Goal: Contribute content: Add original content to the website for others to see

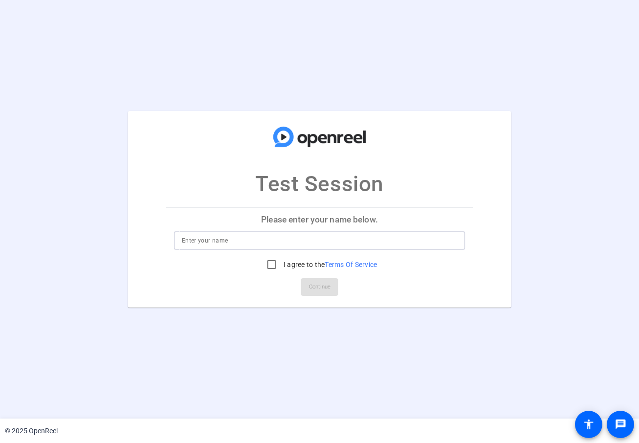
click at [226, 240] on input at bounding box center [319, 241] width 275 height 12
type input "[PERSON_NAME]"
drag, startPoint x: 278, startPoint y: 268, endPoint x: 299, endPoint y: 276, distance: 22.4
click at [278, 268] on input "I agree to the Terms Of Service" at bounding box center [272, 265] width 20 height 20
checkbox input "true"
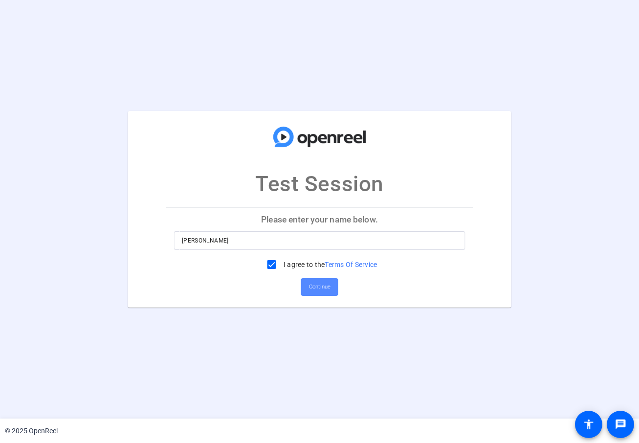
click at [315, 289] on span "Continue" at bounding box center [320, 287] width 22 height 15
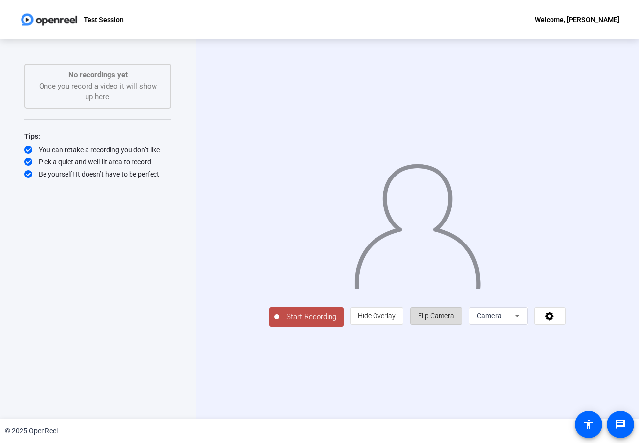
click at [454, 320] on span "Flip Camera" at bounding box center [436, 316] width 36 height 8
click at [396, 320] on span "Hide Overlay" at bounding box center [377, 316] width 38 height 8
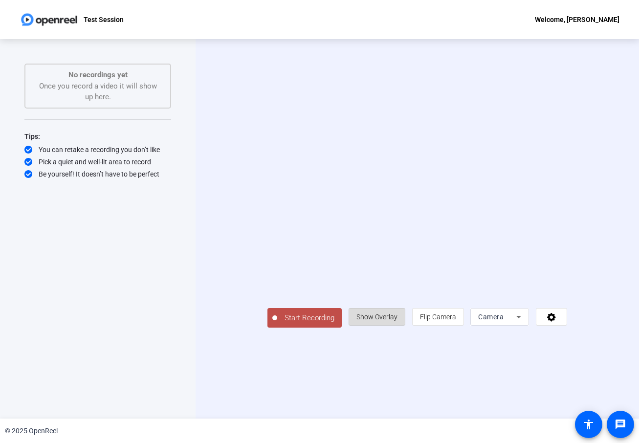
click at [398, 321] on span "Show Overlay" at bounding box center [377, 317] width 41 height 8
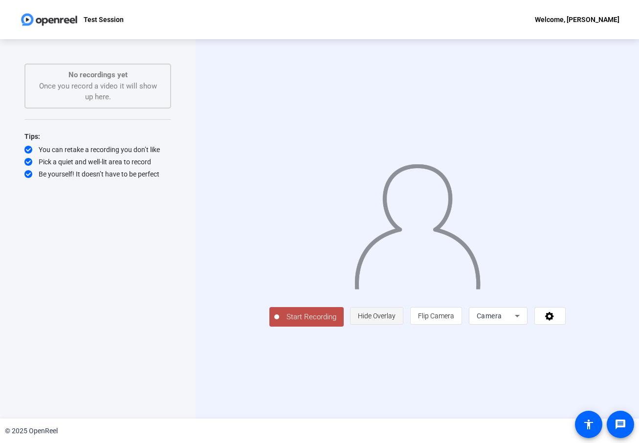
click at [396, 320] on span "Hide Overlay" at bounding box center [377, 316] width 38 height 8
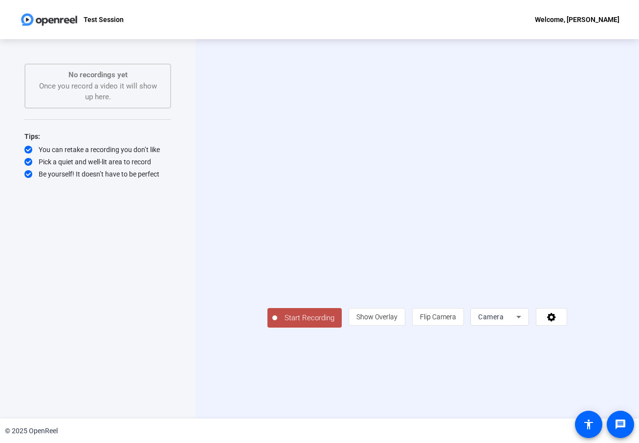
click at [277, 324] on span "Start Recording" at bounding box center [309, 317] width 65 height 11
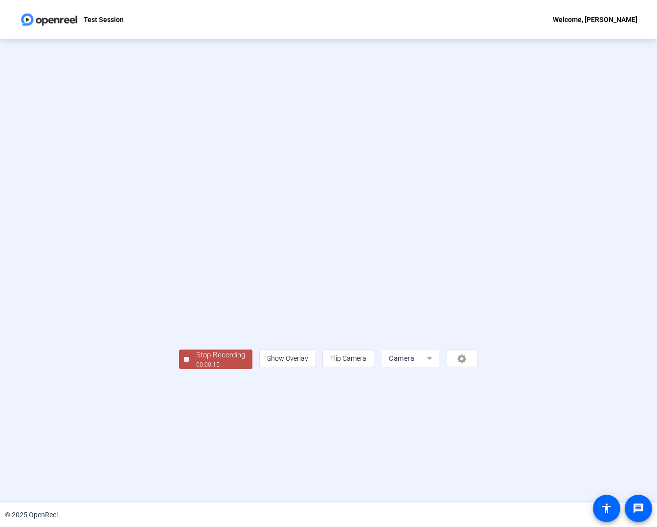
click at [478, 367] on div "person Show Overlay flip Flip Camera Camera" at bounding box center [368, 359] width 219 height 18
click at [196, 361] on div "Stop Recording" at bounding box center [220, 355] width 49 height 11
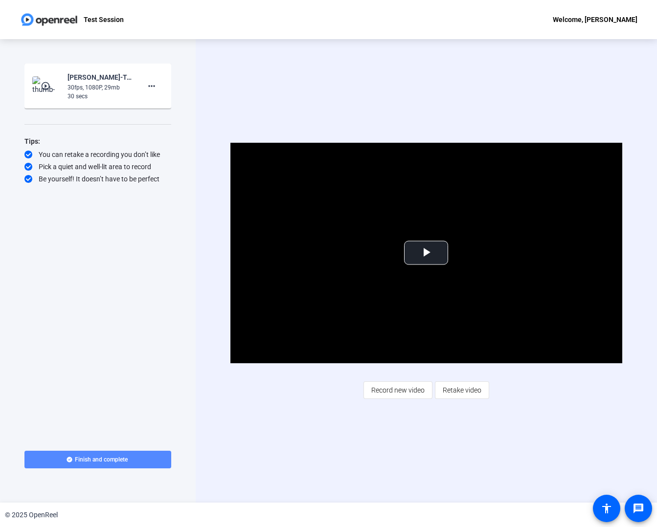
click at [112, 443] on span "Finish and complete" at bounding box center [101, 460] width 53 height 8
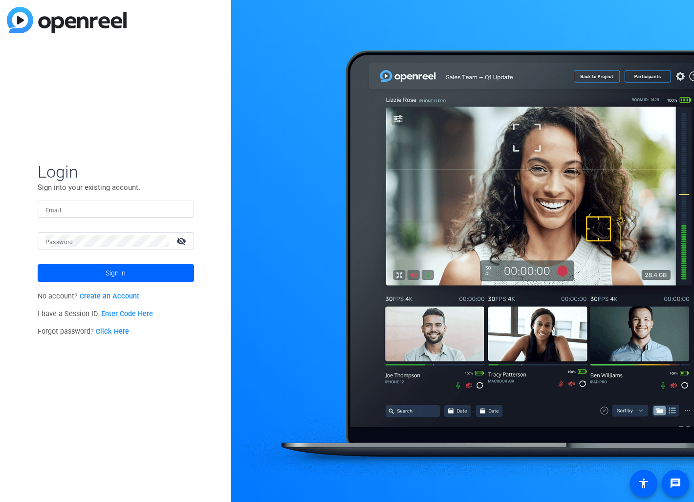
click at [127, 316] on link "Enter Code Here" at bounding box center [127, 314] width 52 height 8
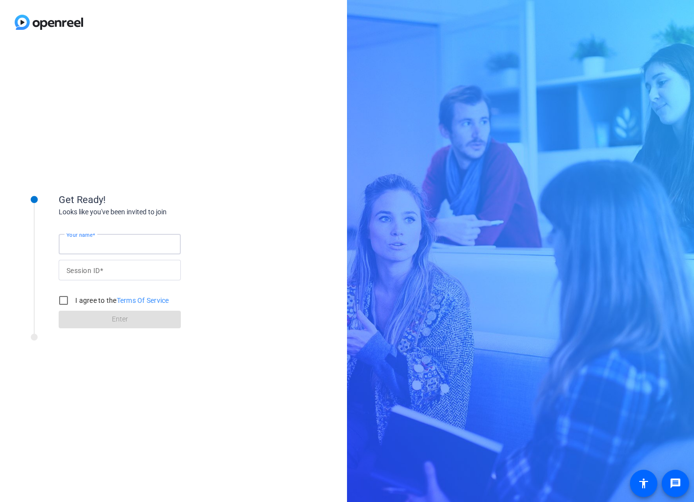
click at [105, 245] on input "Your name" at bounding box center [120, 244] width 107 height 12
type input "Liam Speranza"
click at [107, 269] on input "Session ID" at bounding box center [120, 270] width 107 height 12
paste input "39564833"
type input "39564833"
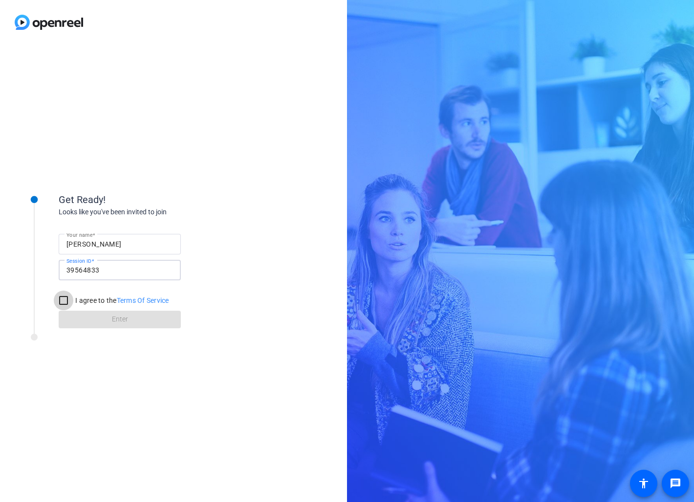
click at [63, 303] on input "I agree to the Terms Of Service" at bounding box center [64, 300] width 20 height 20
checkbox input "true"
click at [84, 319] on span at bounding box center [120, 319] width 122 height 23
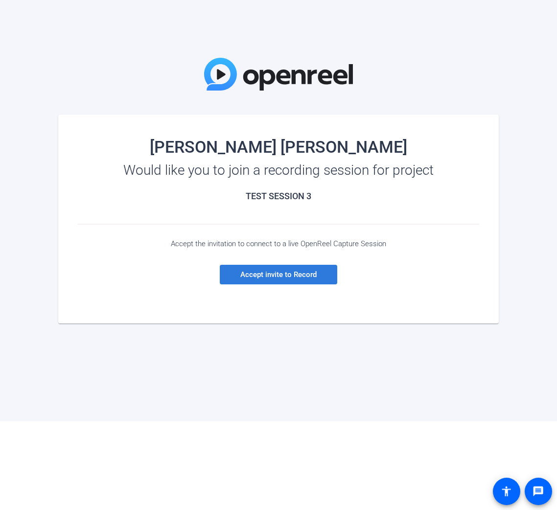
click at [275, 278] on span "Accept invite to Record" at bounding box center [278, 274] width 76 height 9
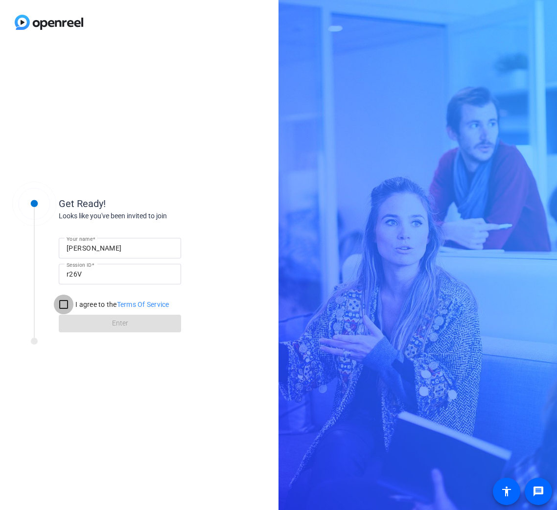
click at [65, 308] on input "I agree to the Terms Of Service" at bounding box center [64, 304] width 20 height 20
checkbox input "true"
click at [128, 327] on span at bounding box center [120, 323] width 122 height 23
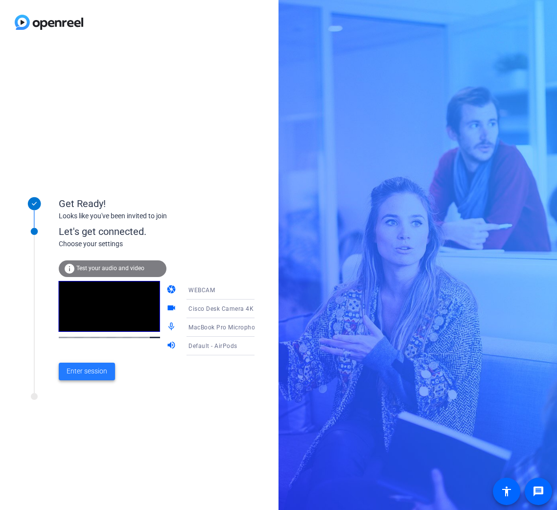
click at [90, 374] on span "Enter session" at bounding box center [87, 371] width 41 height 10
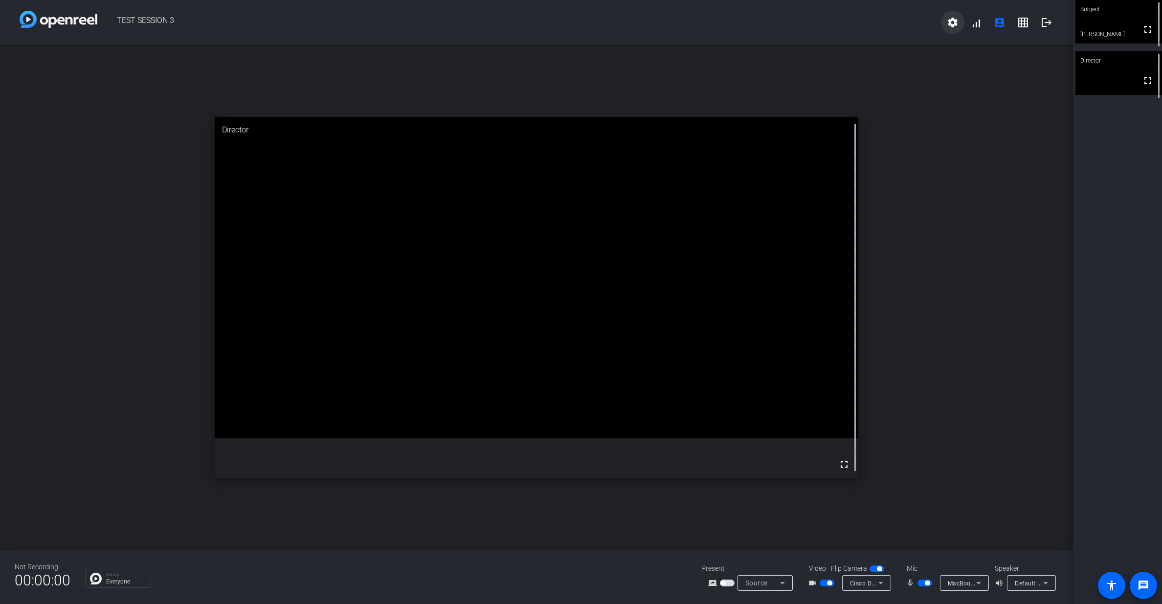
click at [556, 23] on mat-icon "settings" at bounding box center [953, 23] width 12 height 12
click at [556, 21] on div at bounding box center [581, 302] width 1162 height 604
click at [556, 22] on mat-icon "grid_on" at bounding box center [1023, 23] width 12 height 12
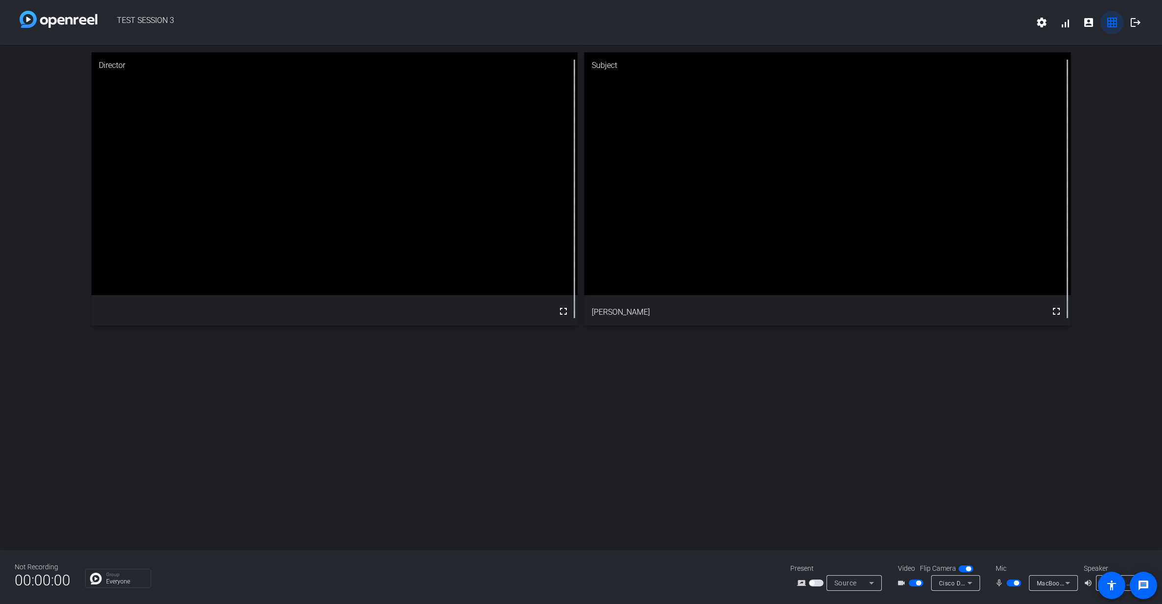
click at [556, 24] on mat-icon "grid_on" at bounding box center [1112, 23] width 12 height 12
click at [556, 23] on mat-icon "account_box" at bounding box center [1089, 23] width 12 height 12
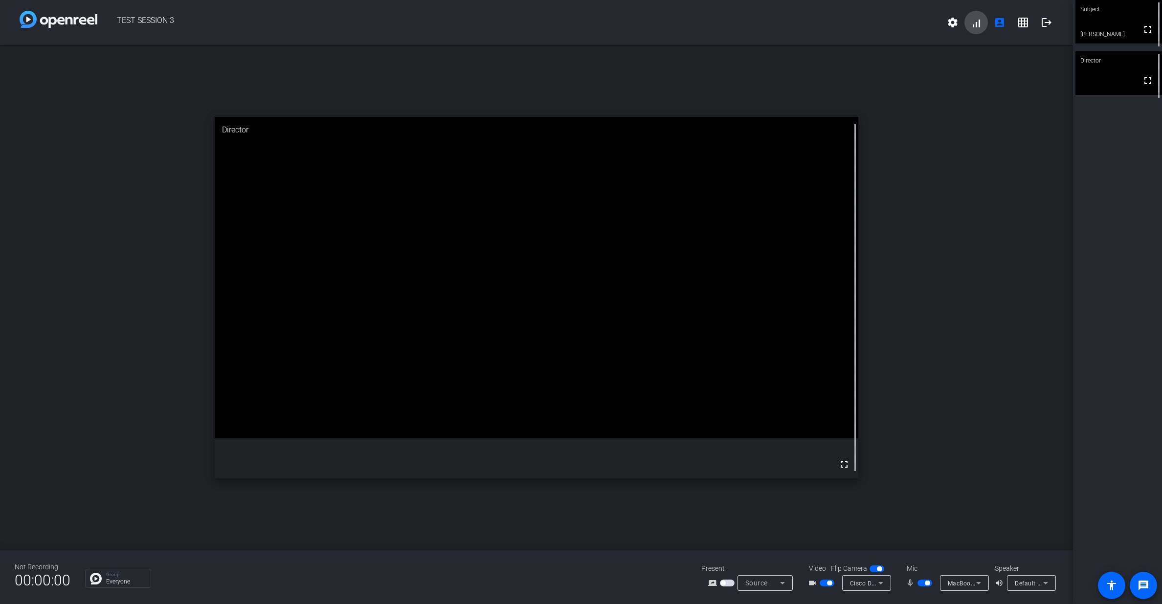
click at [556, 23] on span at bounding box center [975, 22] width 23 height 23
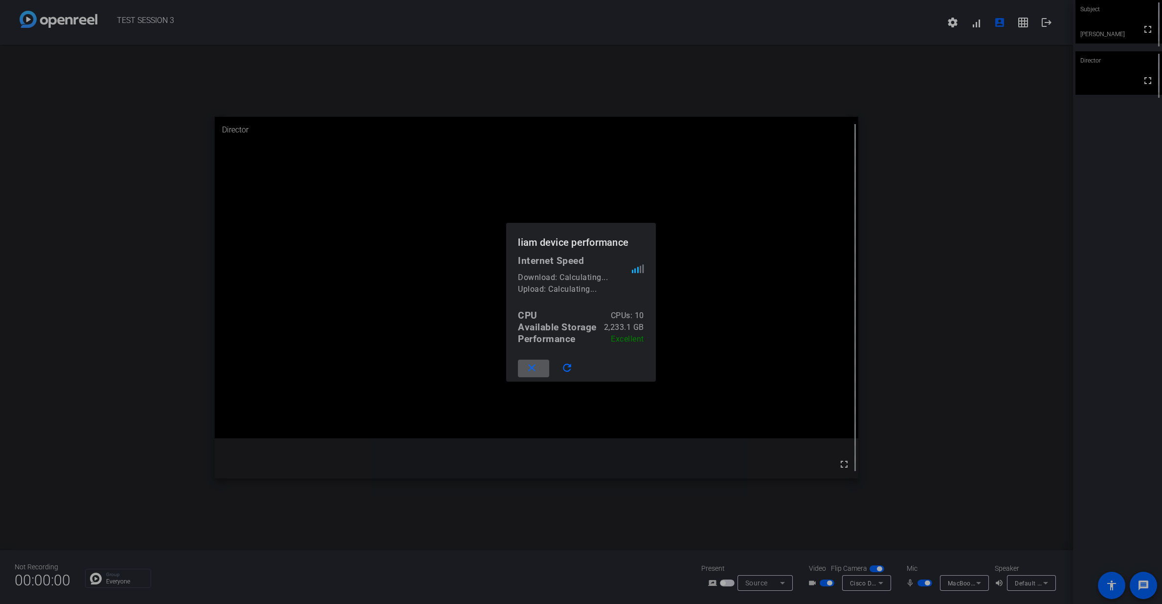
click at [556, 200] on div at bounding box center [581, 302] width 1162 height 604
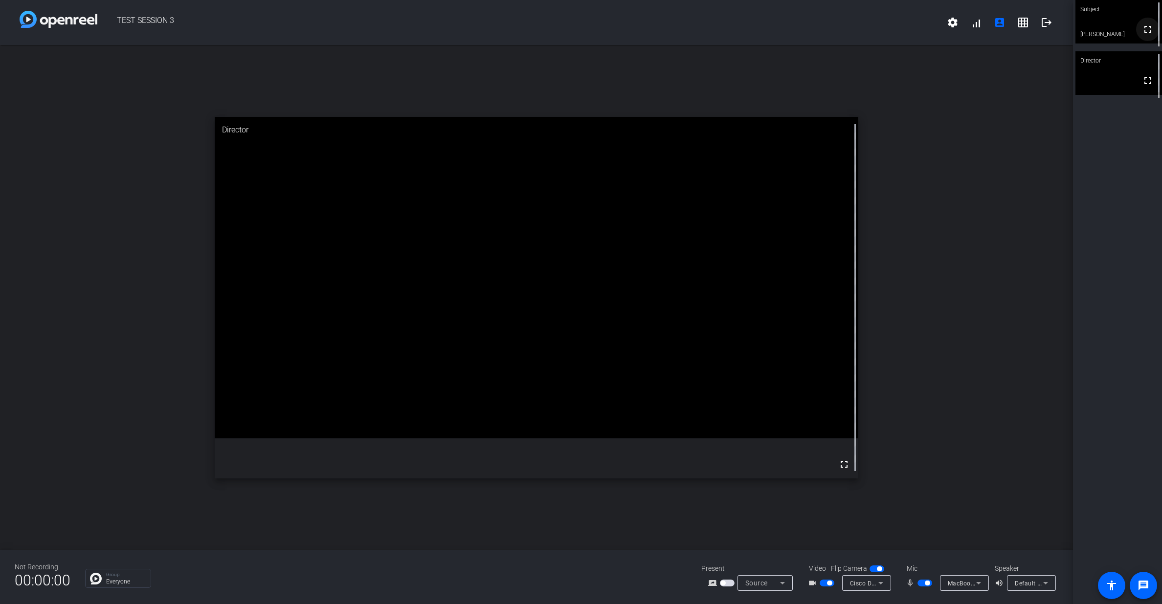
click at [556, 30] on mat-icon "fullscreen" at bounding box center [1148, 29] width 12 height 12
click at [556, 150] on div "open_in_new Subject fullscreen [PERSON_NAME]" at bounding box center [536, 298] width 1073 height 506
click at [556, 8] on icon at bounding box center [1154, 8] width 6 height 6
click at [556, 41] on span at bounding box center [1147, 29] width 23 height 23
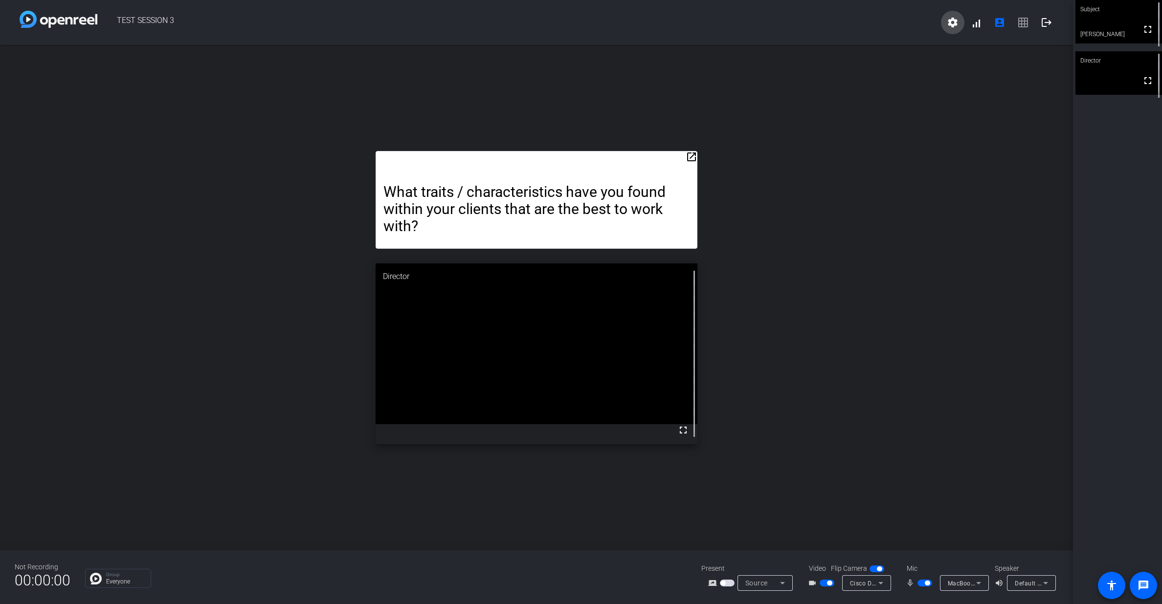
click at [556, 24] on mat-icon "settings" at bounding box center [953, 23] width 12 height 12
click at [556, 154] on div at bounding box center [581, 302] width 1162 height 604
click at [556, 157] on mat-icon "open_in_new" at bounding box center [692, 157] width 12 height 12
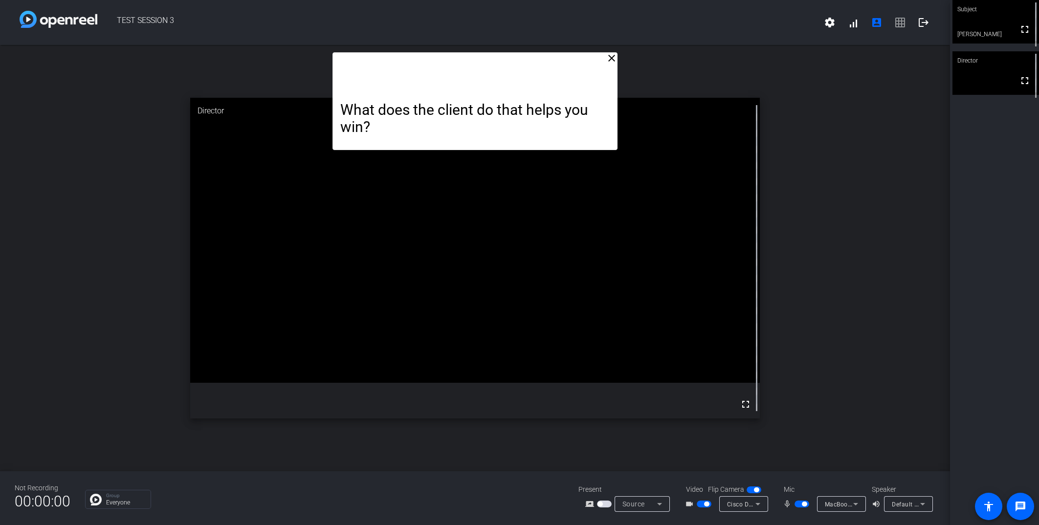
click at [556, 60] on mat-icon "close" at bounding box center [612, 58] width 12 height 12
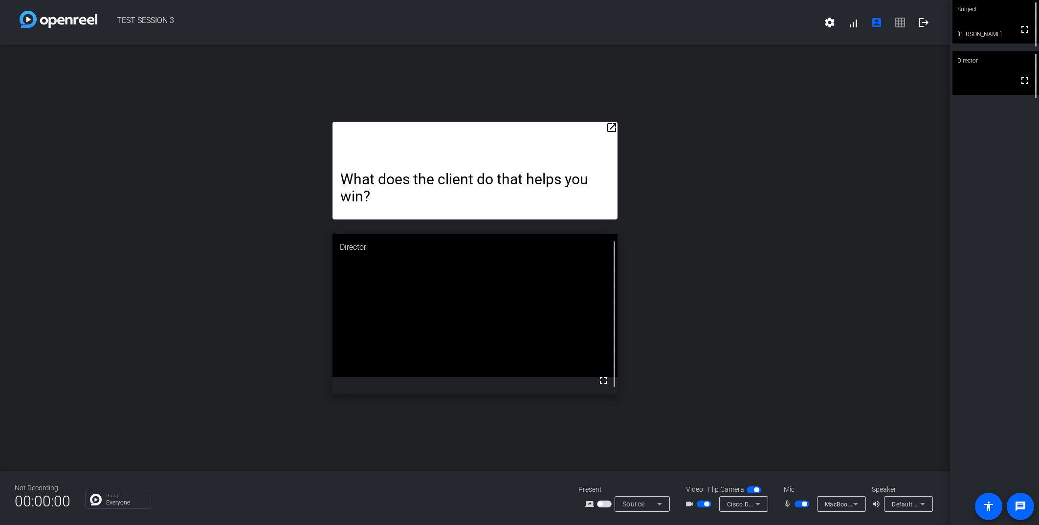
click at [556, 185] on div "open_in_new What does the client do that helps you win? Director fullscreen" at bounding box center [475, 258] width 950 height 426
click at [556, 126] on mat-icon "open_in_new" at bounding box center [612, 128] width 12 height 12
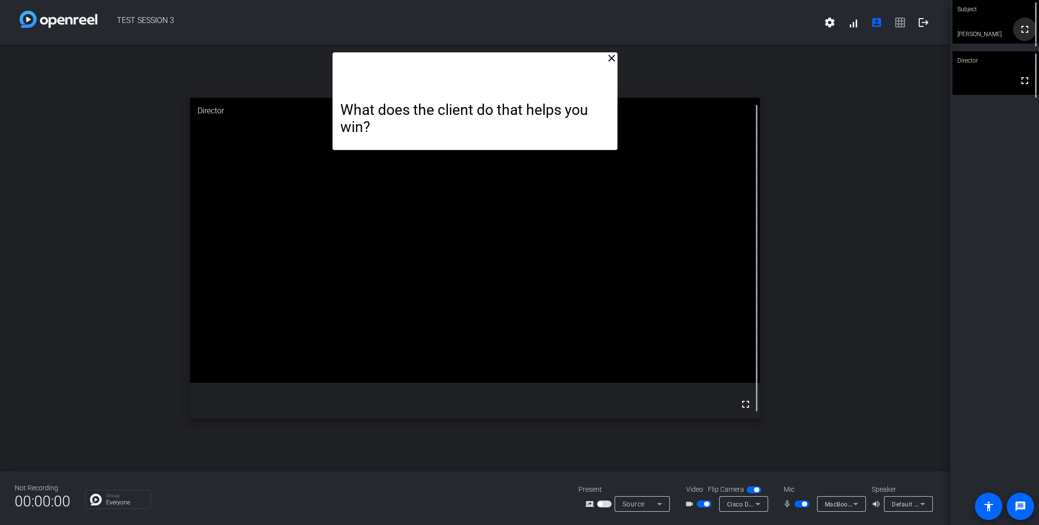
click at [556, 35] on mat-icon "fullscreen" at bounding box center [1025, 29] width 12 height 12
click at [556, 77] on video at bounding box center [996, 73] width 87 height 44
click at [556, 41] on video at bounding box center [996, 22] width 87 height 44
click at [556, 67] on div "Director" at bounding box center [996, 60] width 87 height 19
click at [556, 509] on div "Source" at bounding box center [643, 504] width 40 height 16
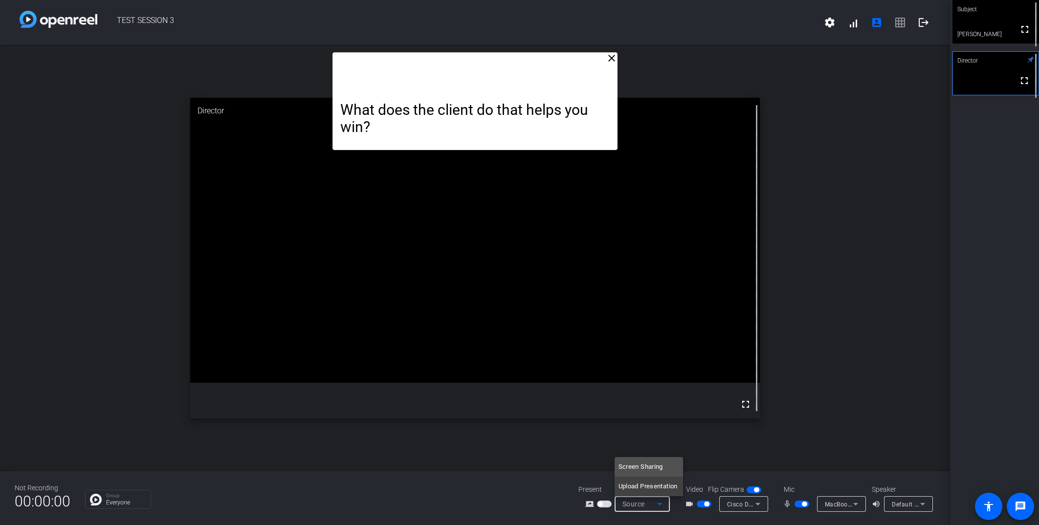
click at [555, 501] on div at bounding box center [519, 262] width 1039 height 525
